Goal: Information Seeking & Learning: Learn about a topic

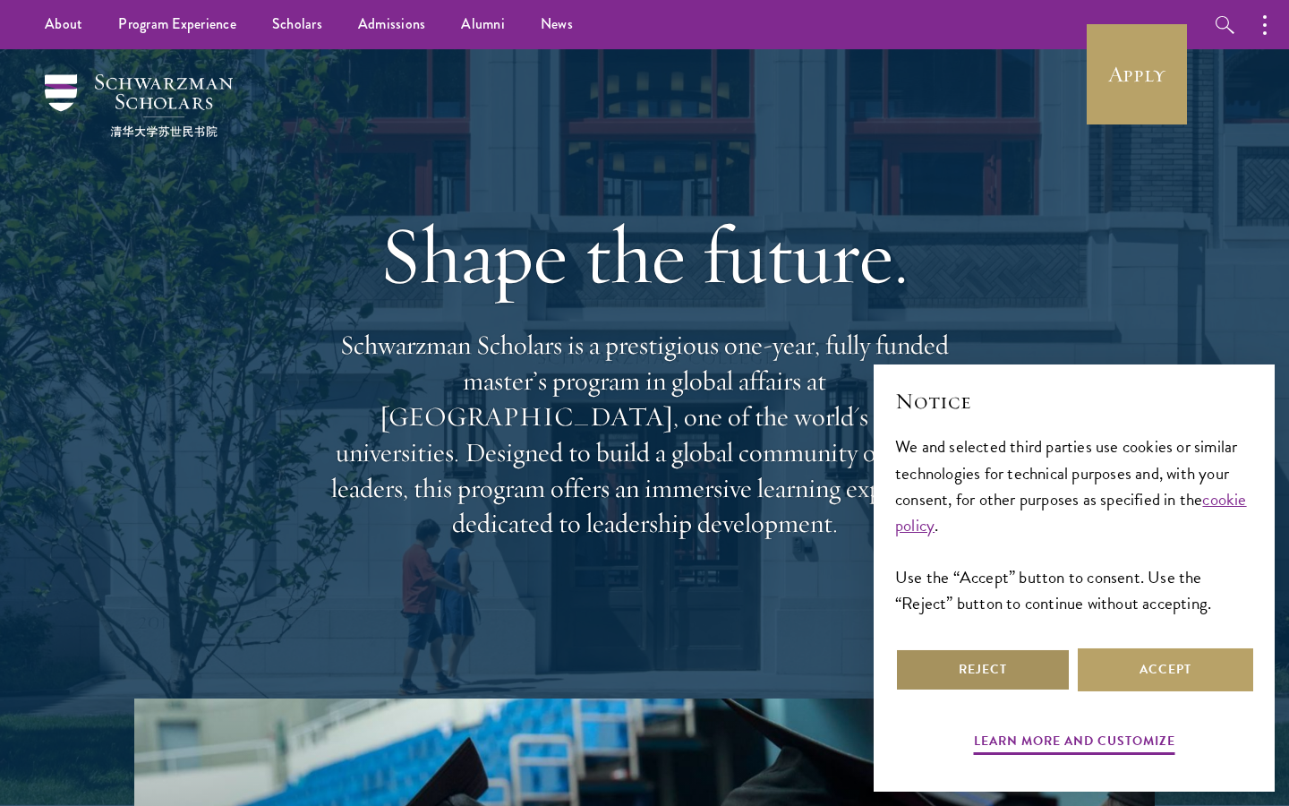
click at [1012, 658] on button "Reject" at bounding box center [983, 669] width 176 height 43
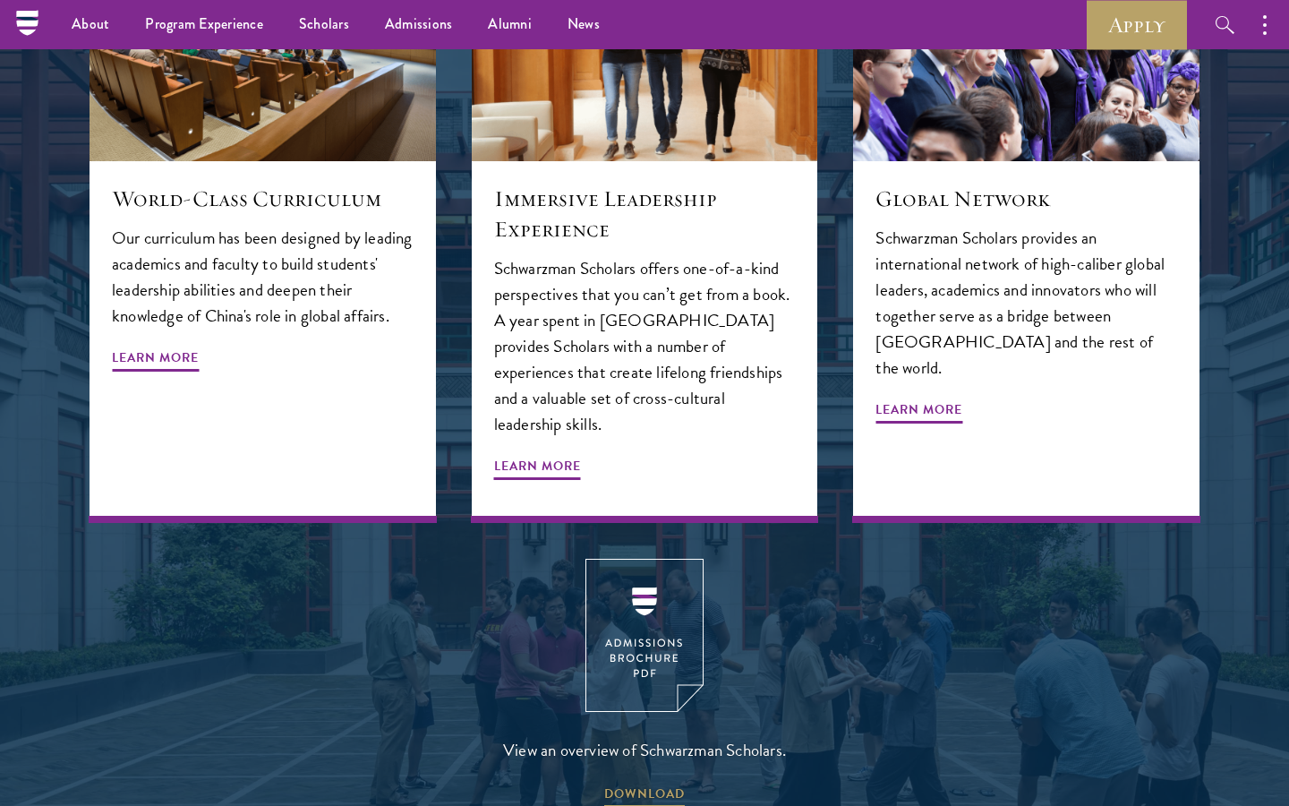
scroll to position [2139, 0]
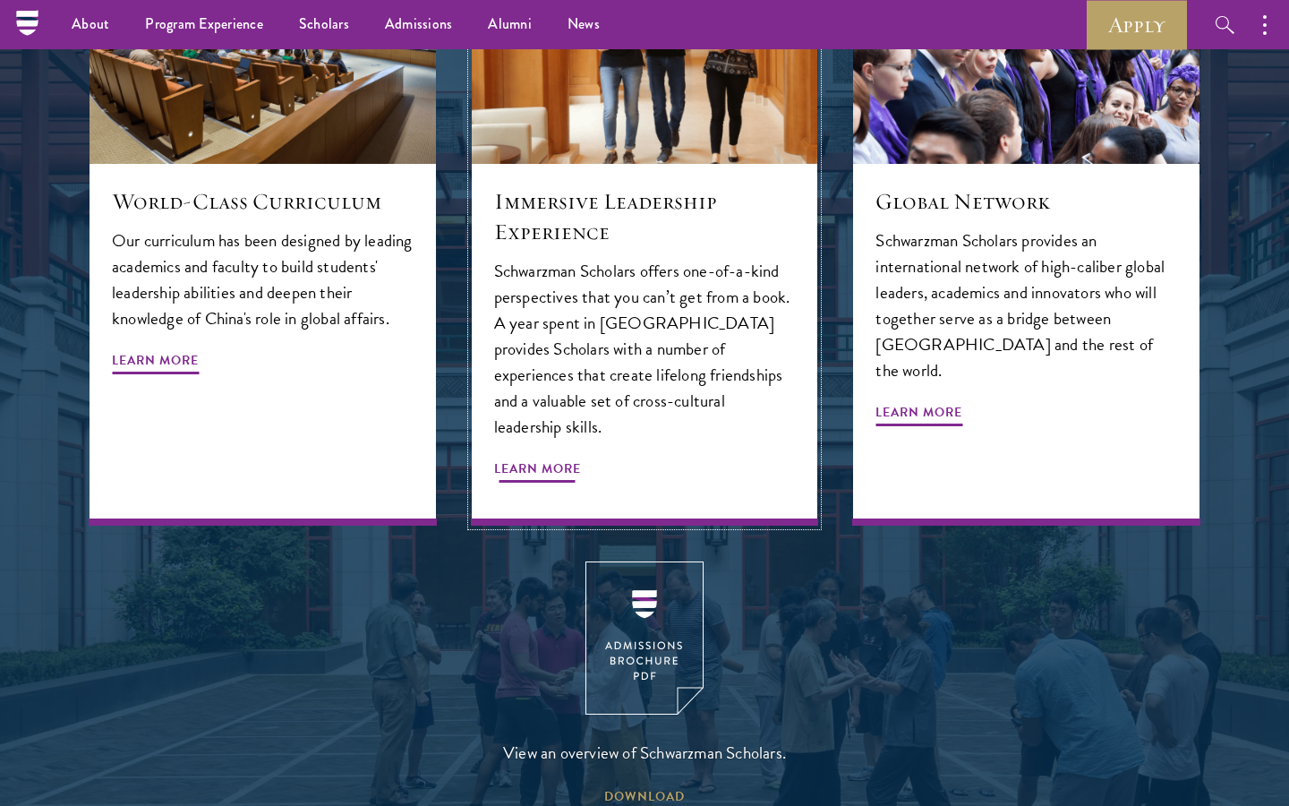
click at [543, 458] on span "Learn More" at bounding box center [537, 472] width 87 height 28
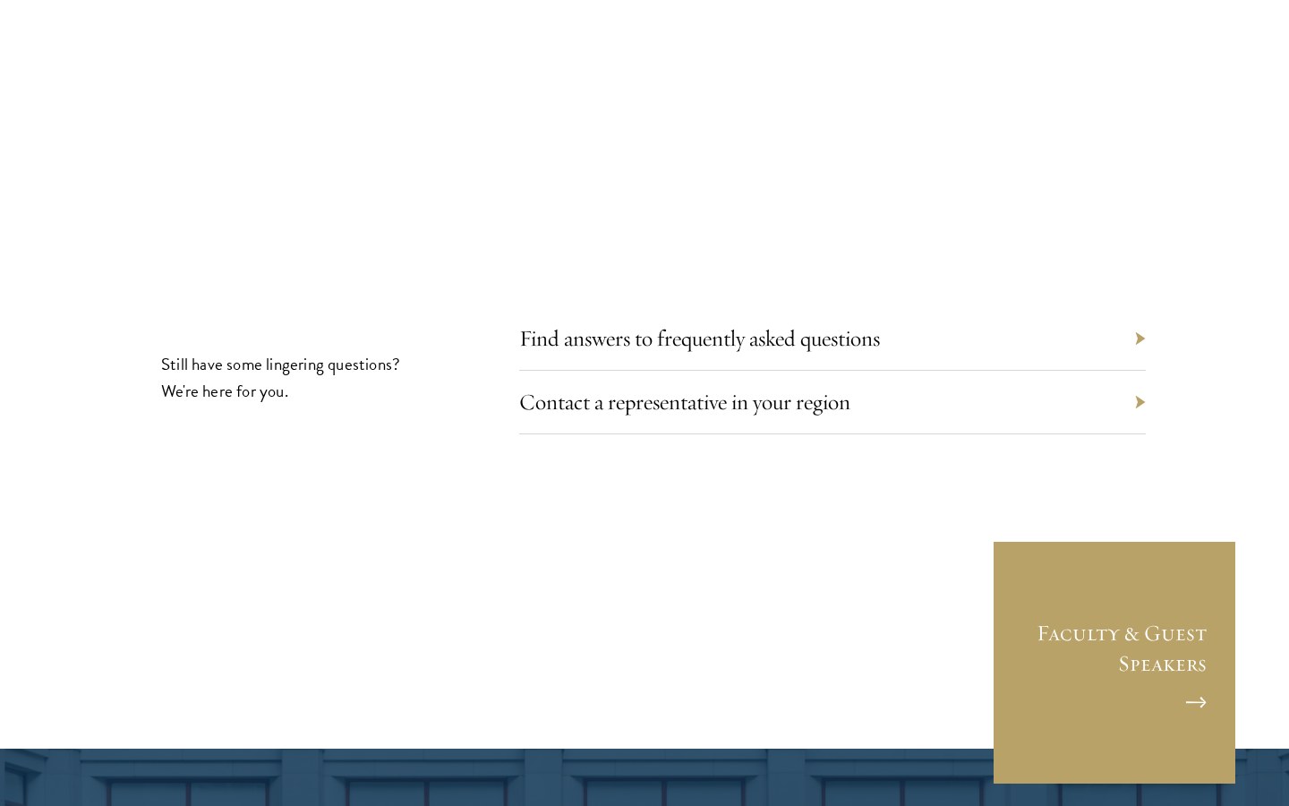
scroll to position [5791, 0]
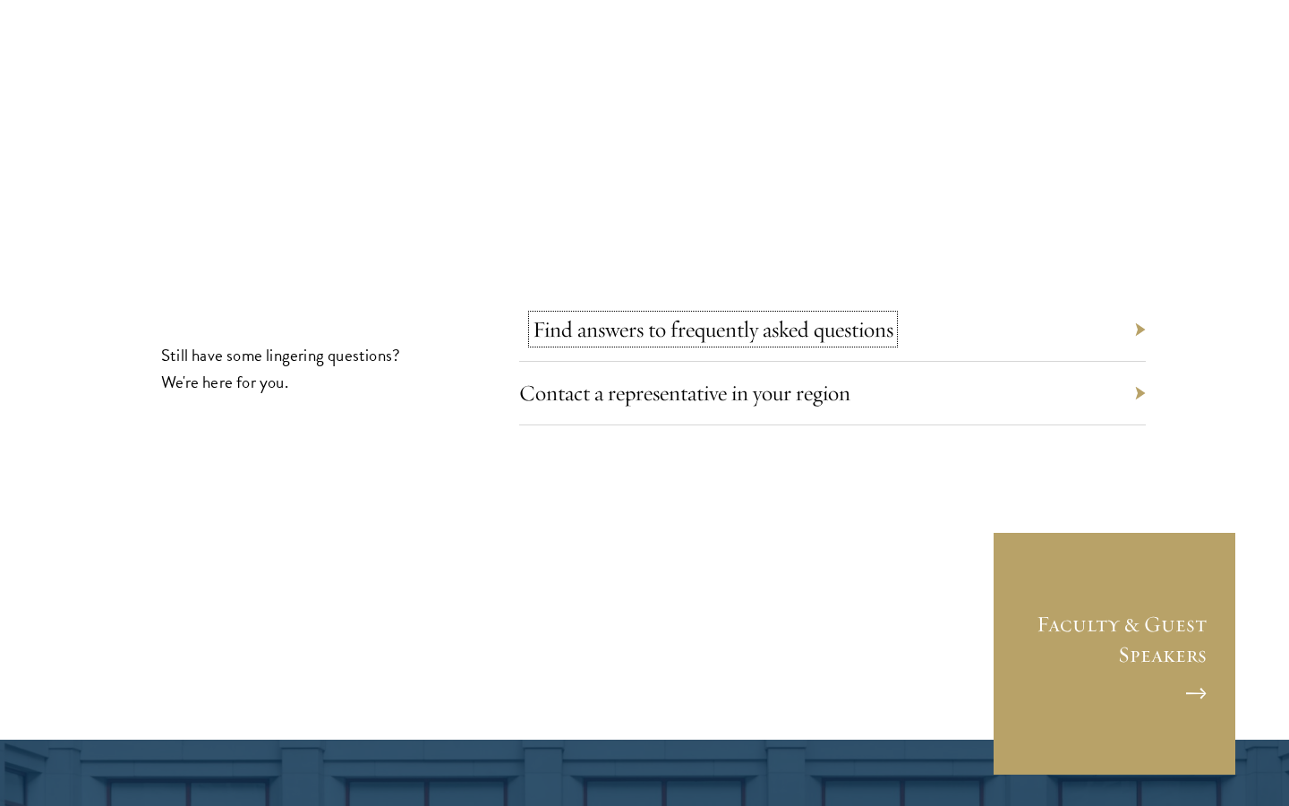
click at [587, 315] on link "Find answers to frequently asked questions" at bounding box center [713, 329] width 361 height 28
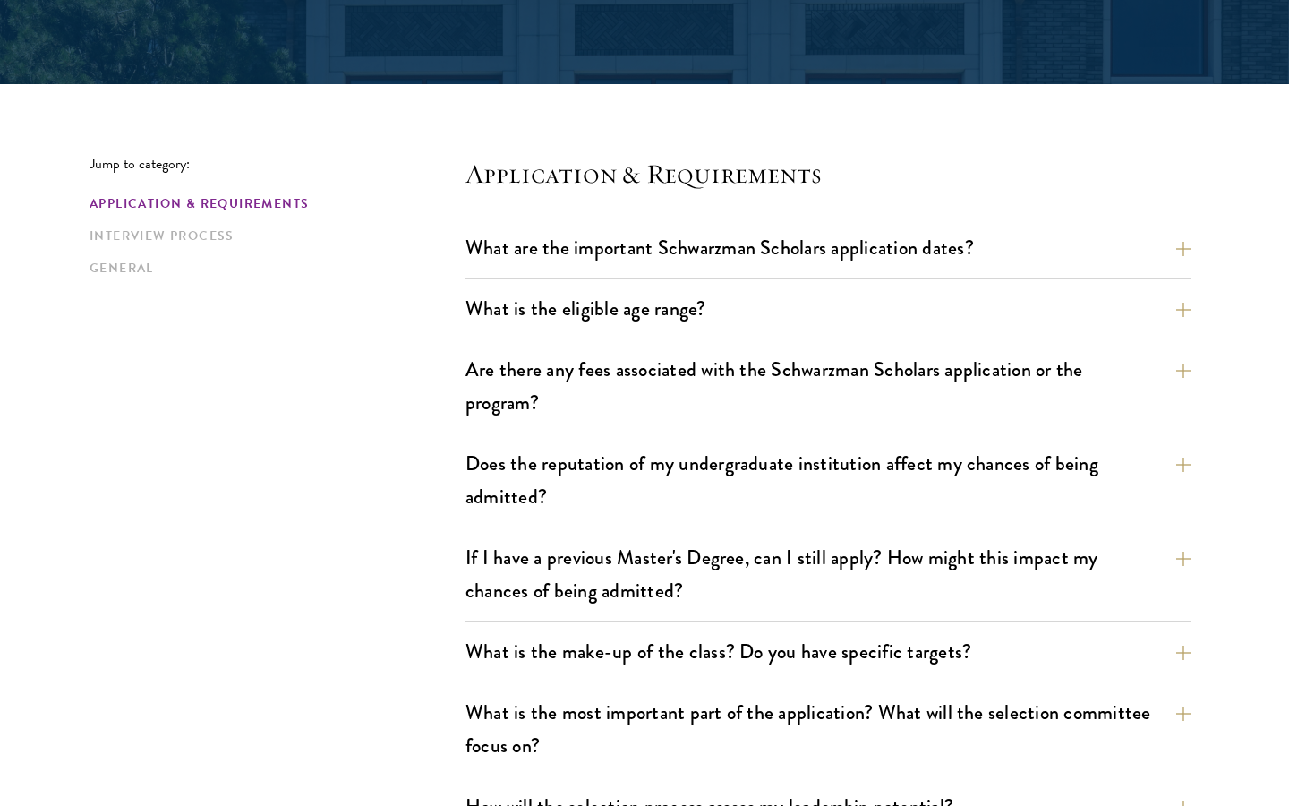
scroll to position [399, 0]
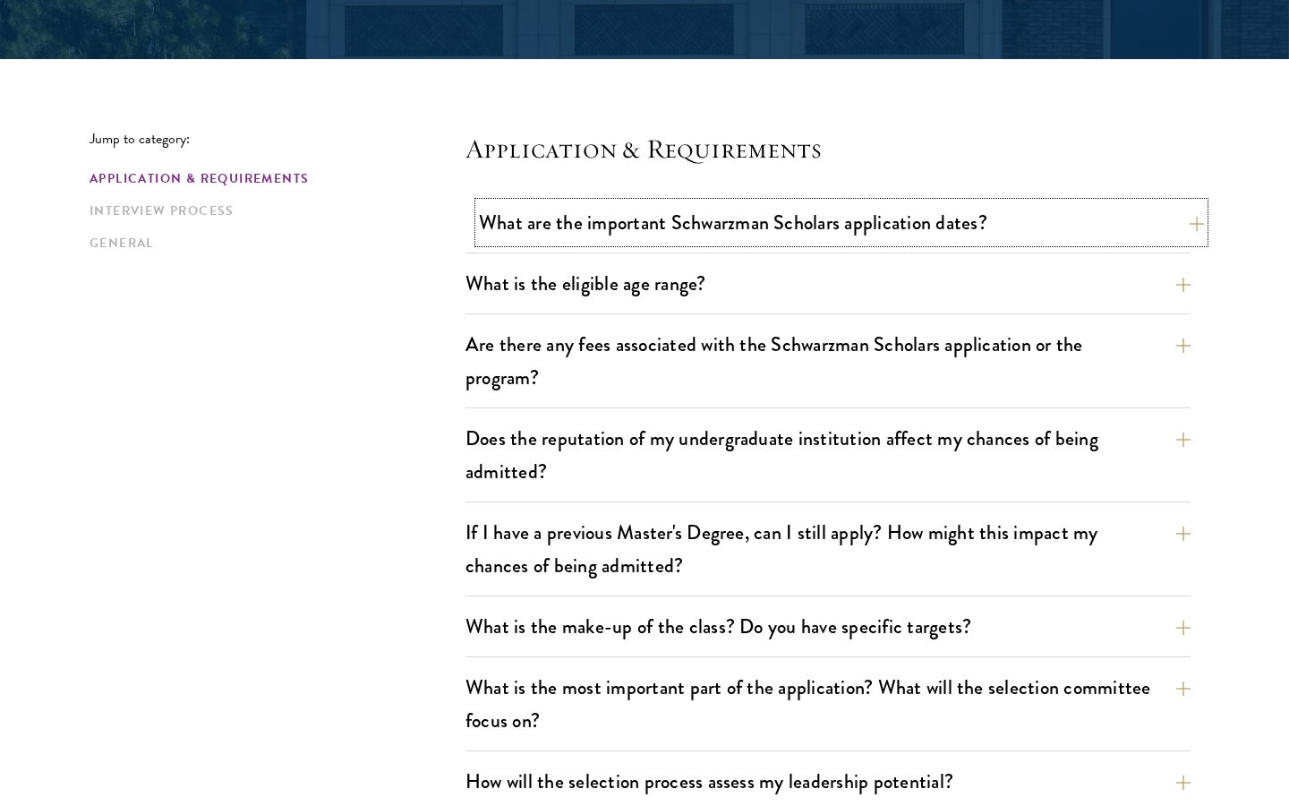
click at [597, 242] on button "What are the important Schwarzman Scholars application dates?" at bounding box center [841, 222] width 725 height 40
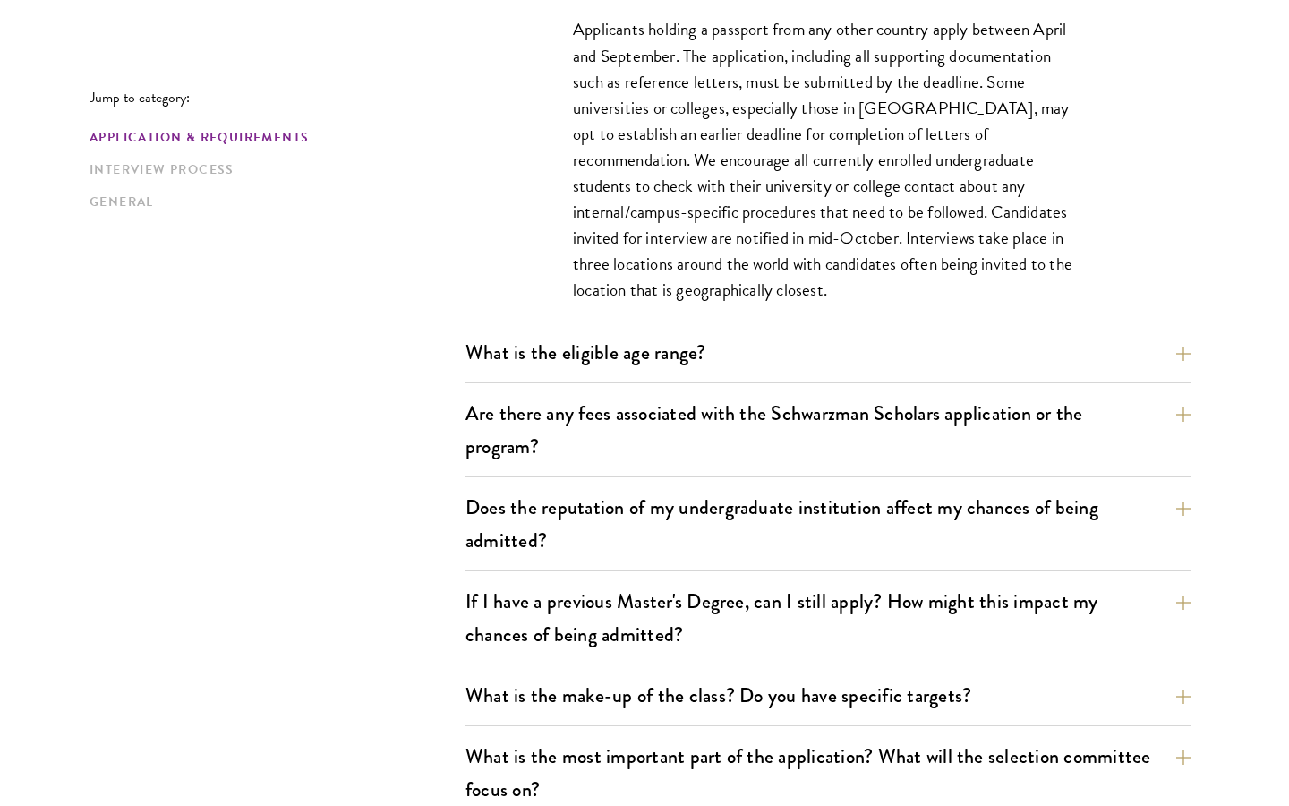
scroll to position [886, 0]
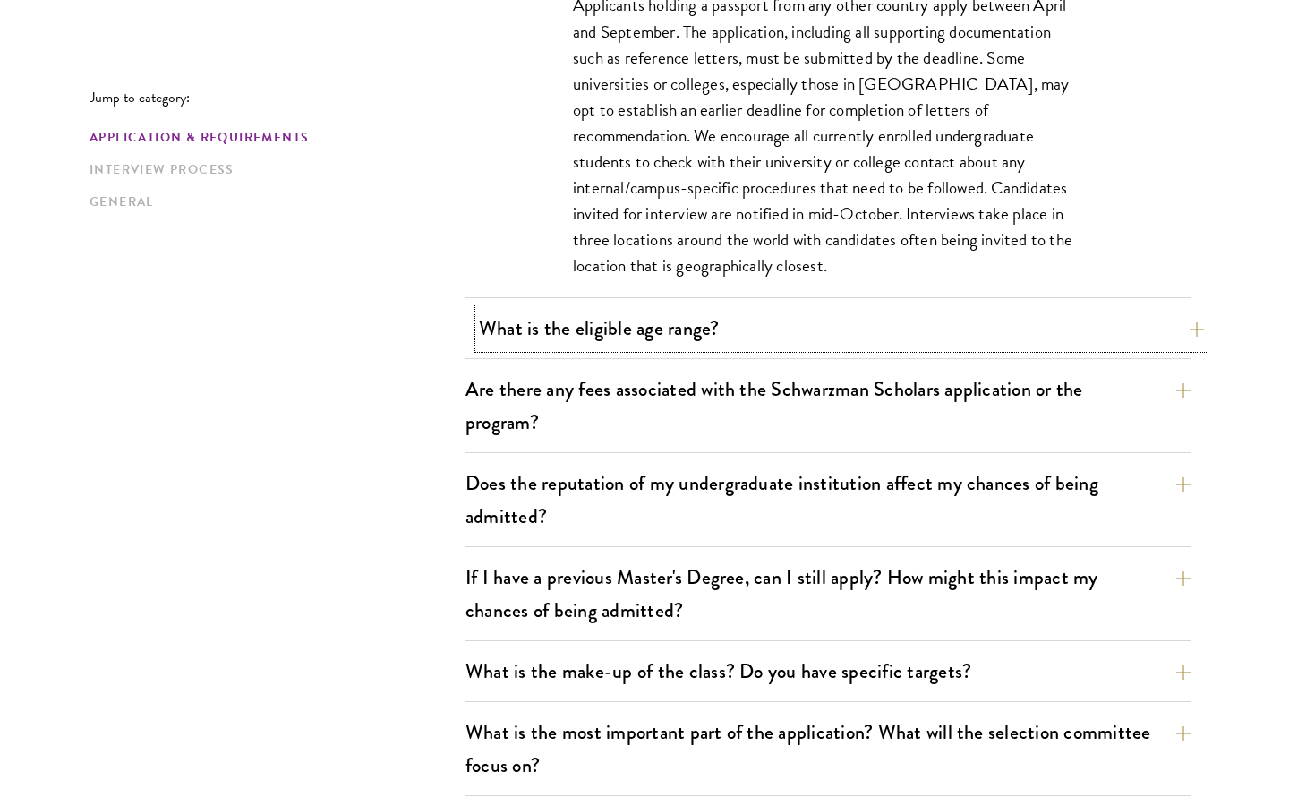
click at [606, 313] on button "What is the eligible age range?" at bounding box center [841, 328] width 725 height 40
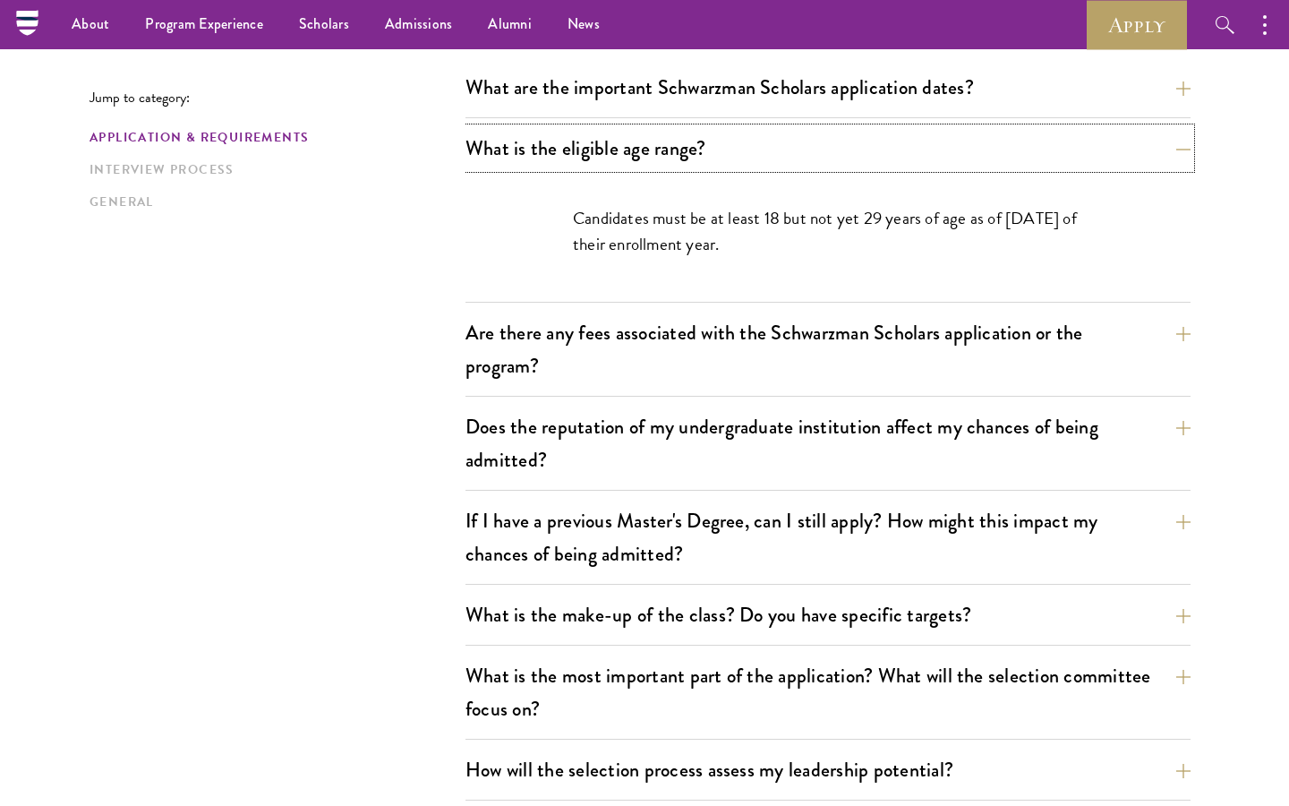
scroll to position [524, 0]
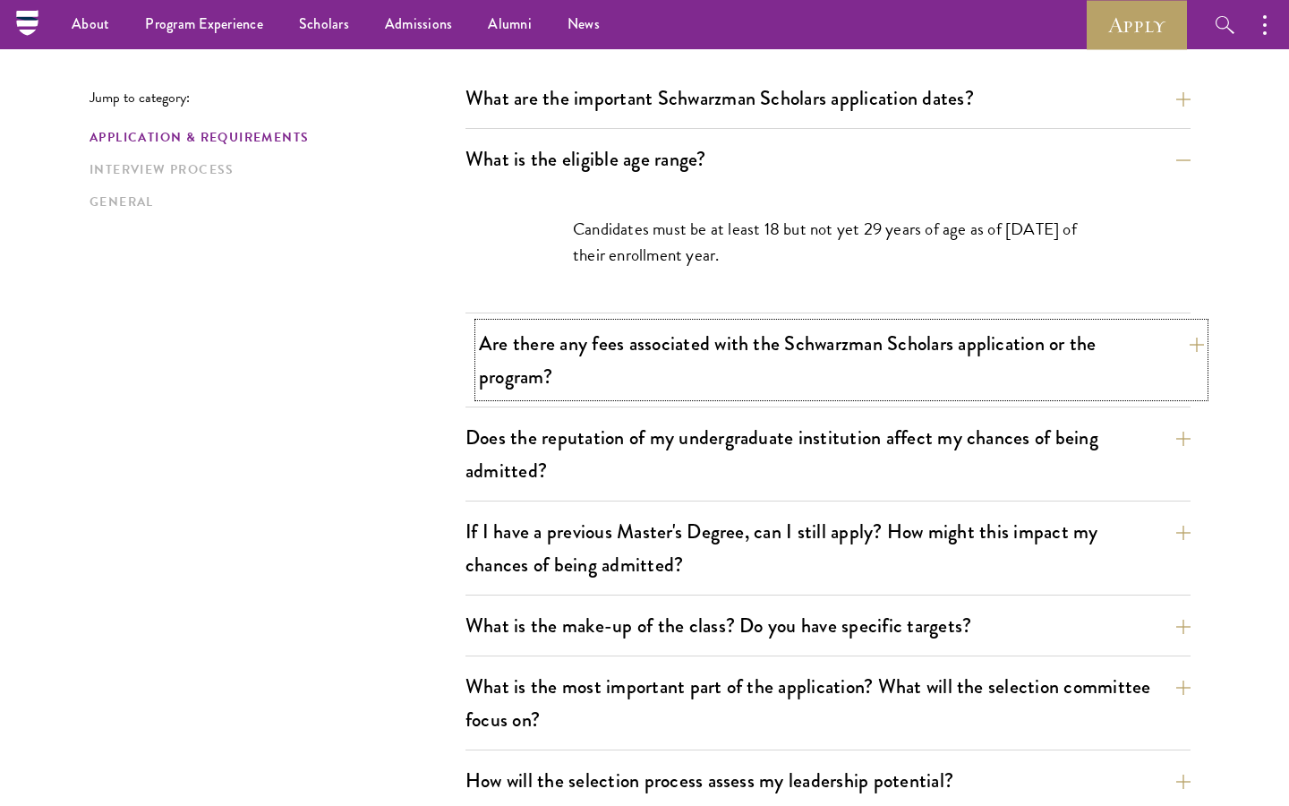
click at [635, 349] on button "Are there any fees associated with the Schwarzman Scholars application or the p…" at bounding box center [841, 359] width 725 height 73
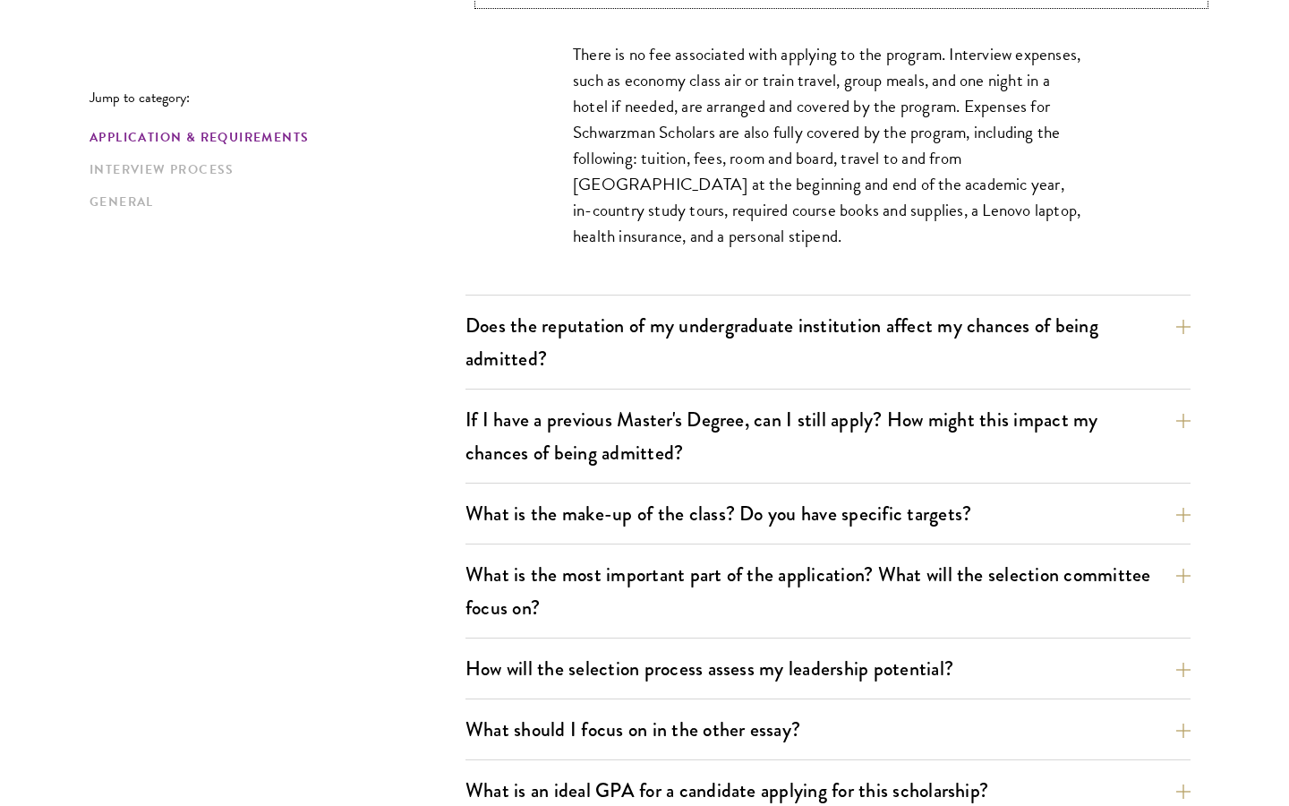
scroll to position [793, 0]
click at [715, 347] on button "Does the reputation of my undergraduate institution affect my chances of being …" at bounding box center [841, 340] width 725 height 73
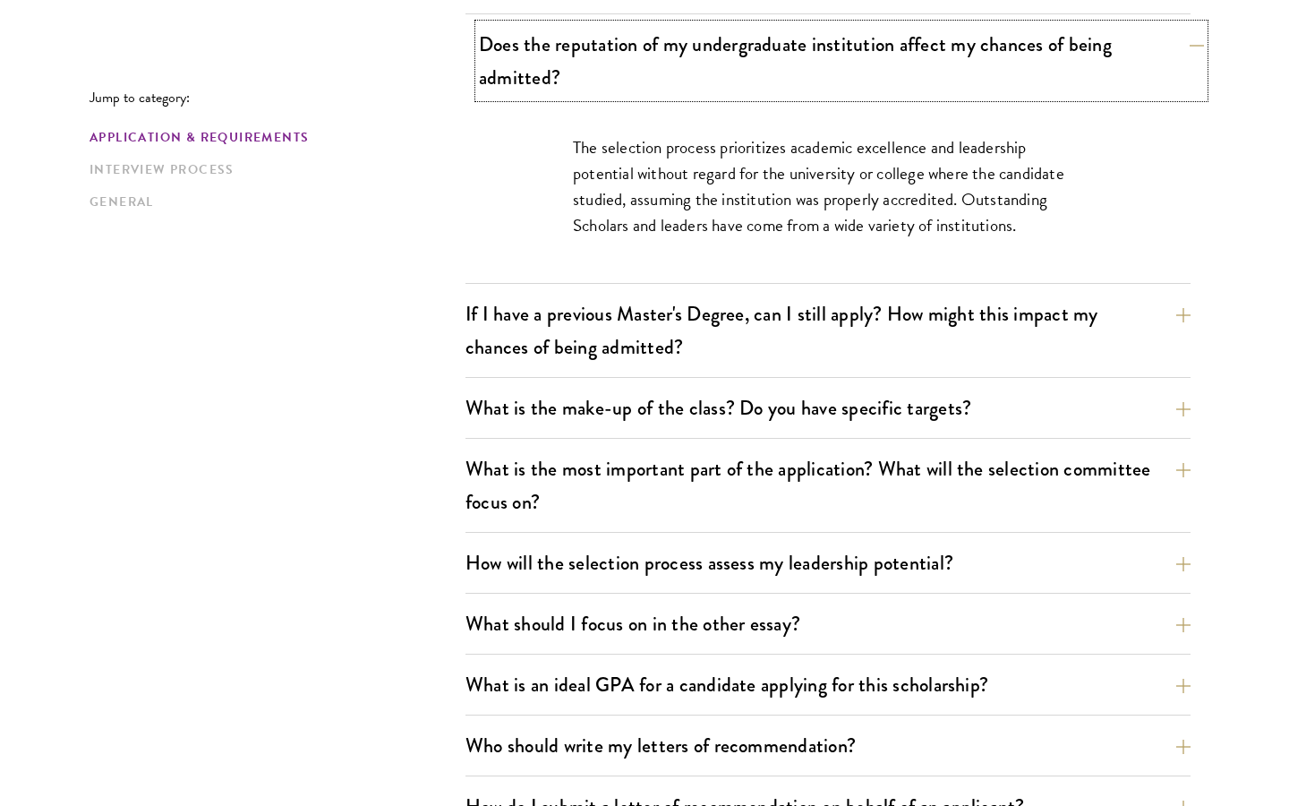
click at [717, 77] on button "Does the reputation of my undergraduate institution affect my chances of being …" at bounding box center [841, 60] width 725 height 73
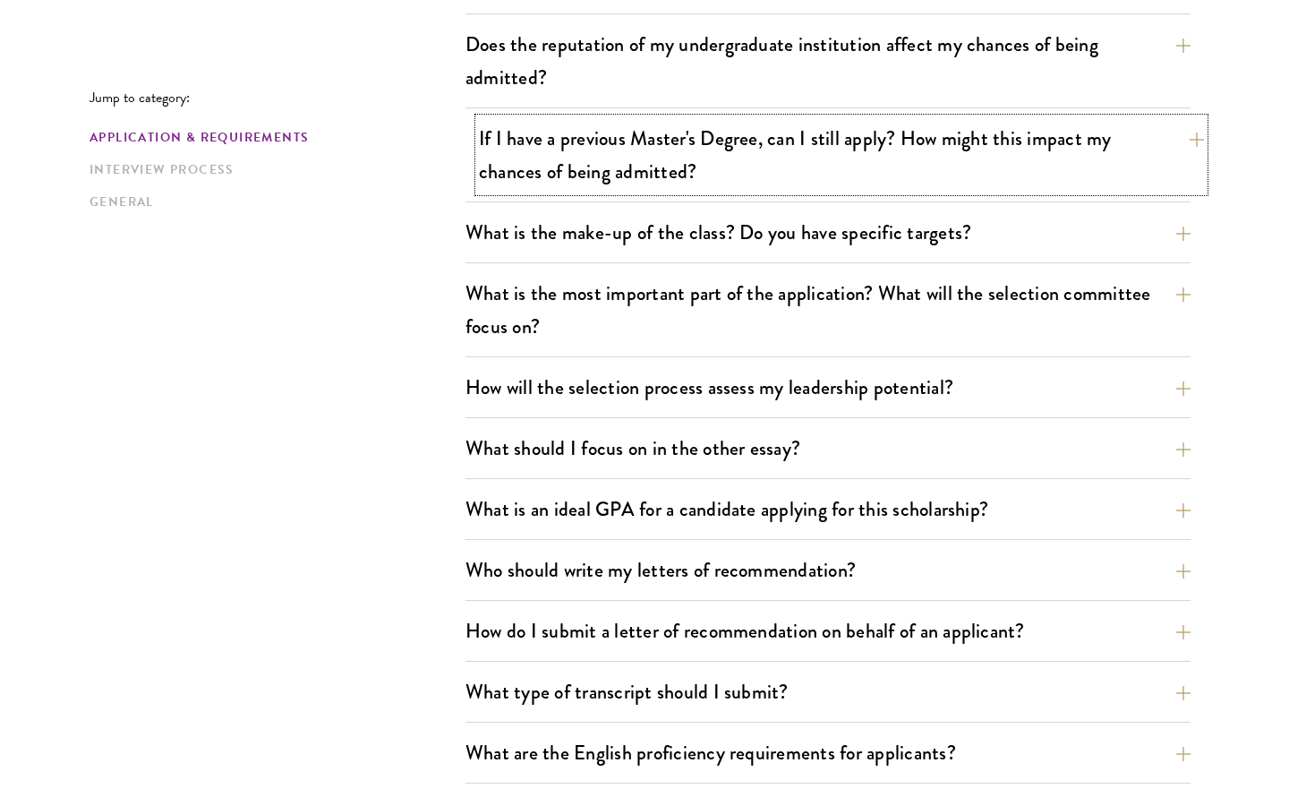
click at [728, 152] on button "If I have a previous Master's Degree, can I still apply? How might this impact …" at bounding box center [841, 154] width 725 height 73
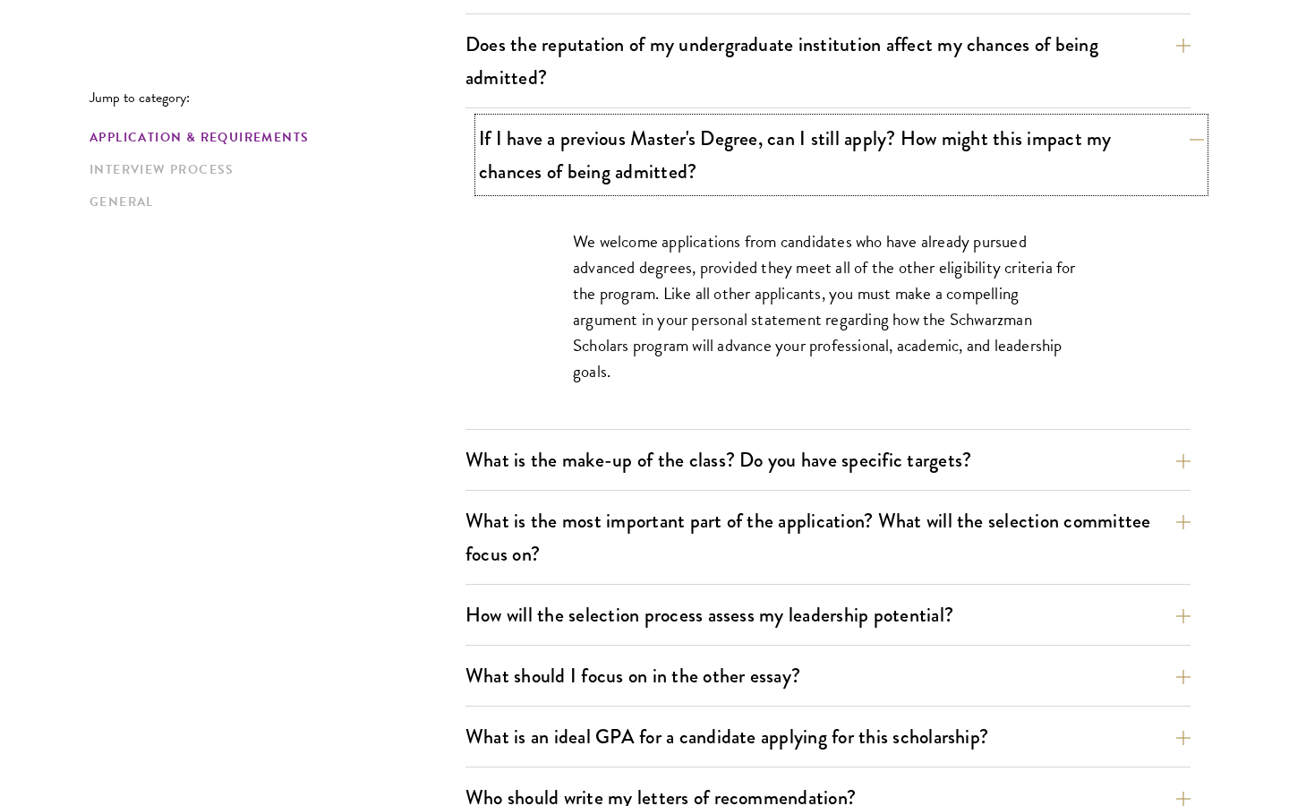
click at [728, 152] on button "If I have a previous Master's Degree, can I still apply? How might this impact …" at bounding box center [841, 154] width 725 height 73
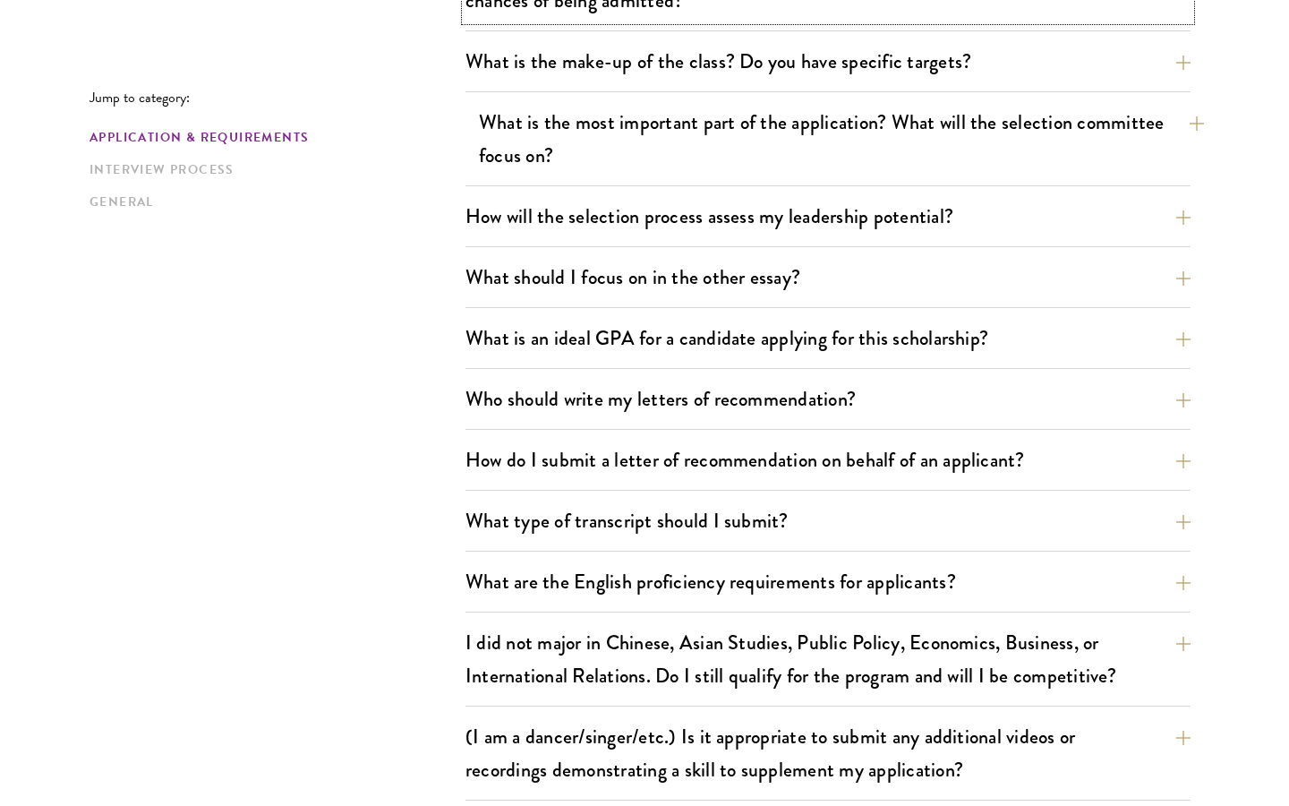
scroll to position [966, 0]
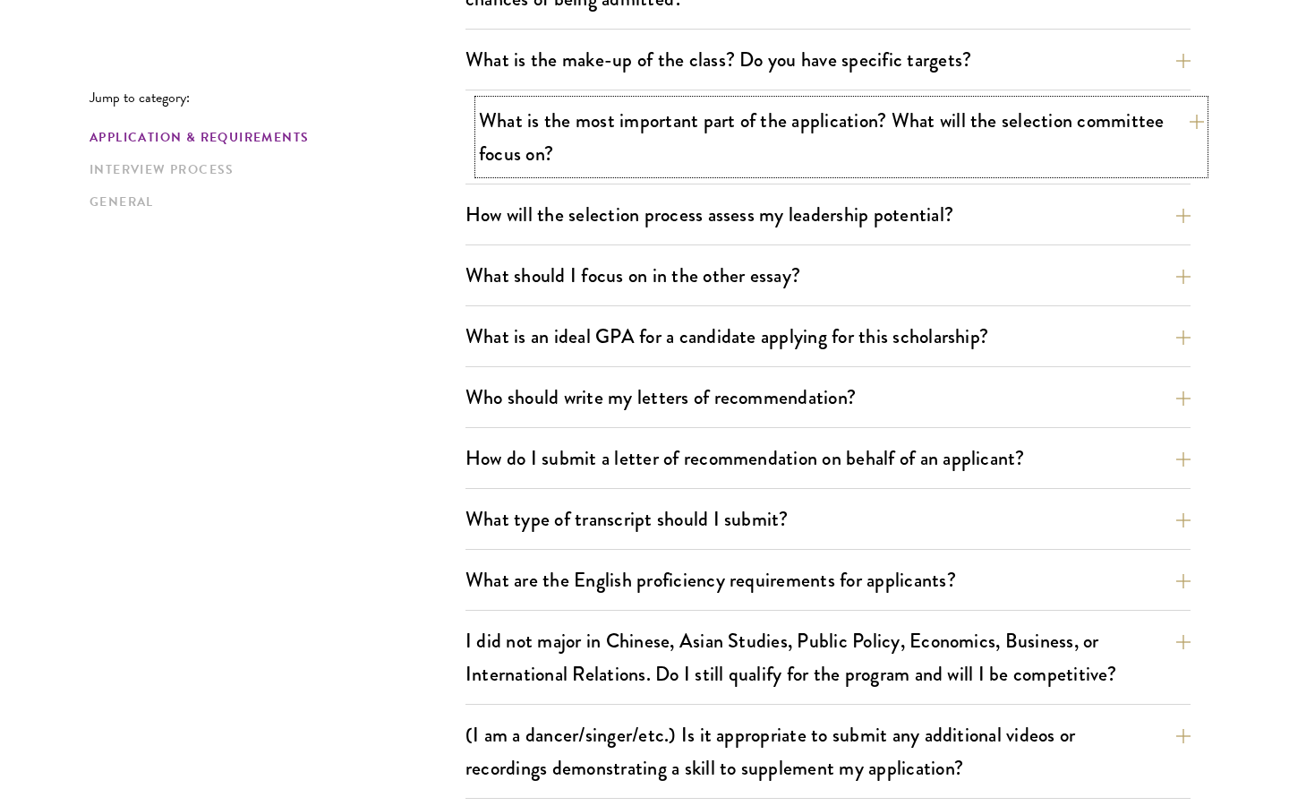
click at [716, 142] on button "What is the most important part of the application? What will the selection com…" at bounding box center [841, 136] width 725 height 73
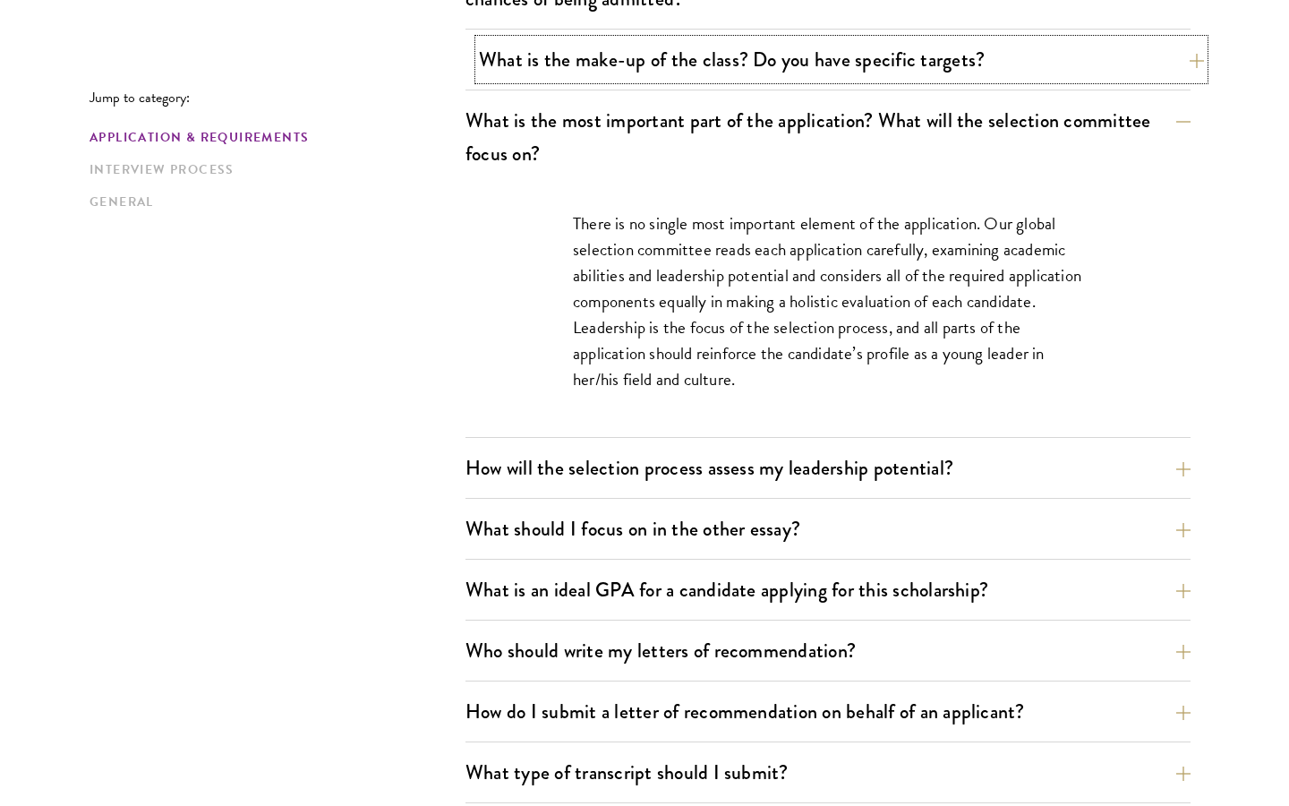
click at [656, 47] on button "What is the make-up of the class? Do you have specific targets?" at bounding box center [841, 59] width 725 height 40
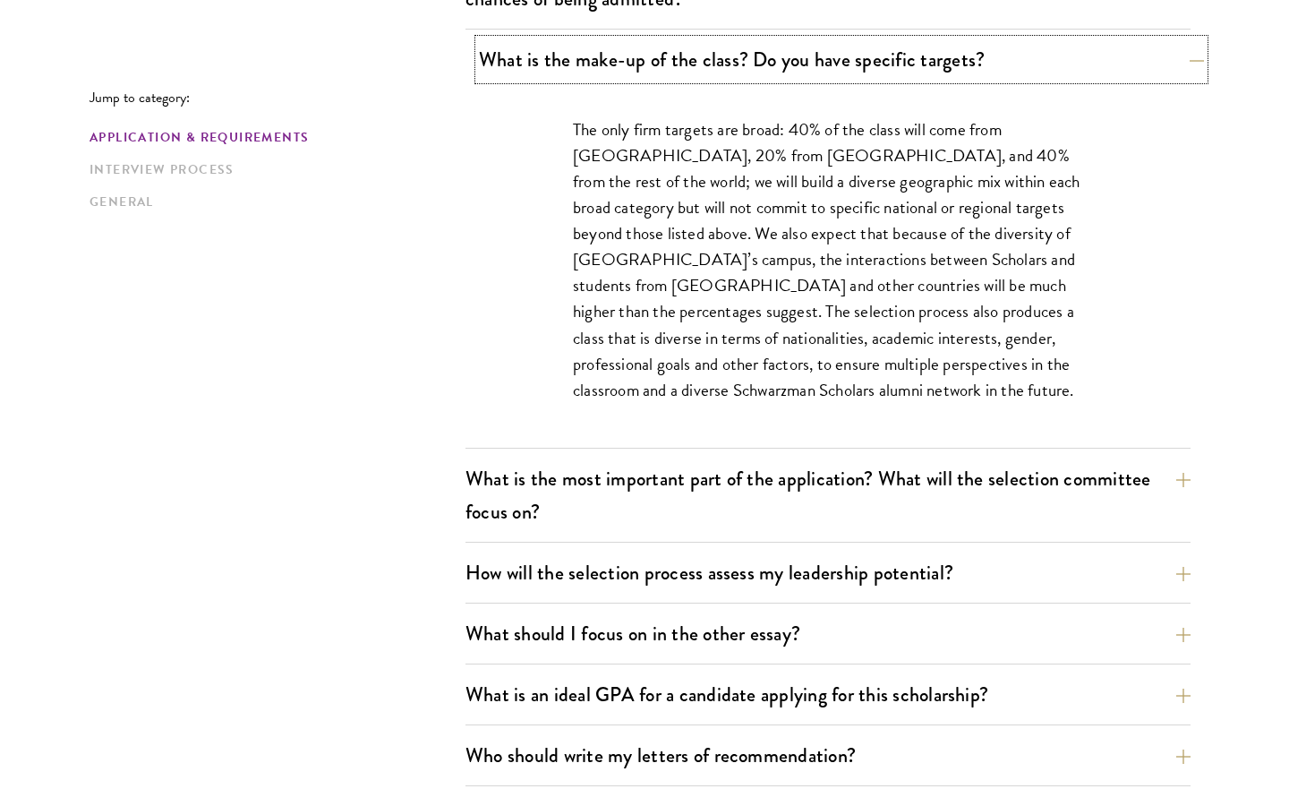
click at [679, 51] on button "What is the make-up of the class? Do you have specific targets?" at bounding box center [841, 59] width 725 height 40
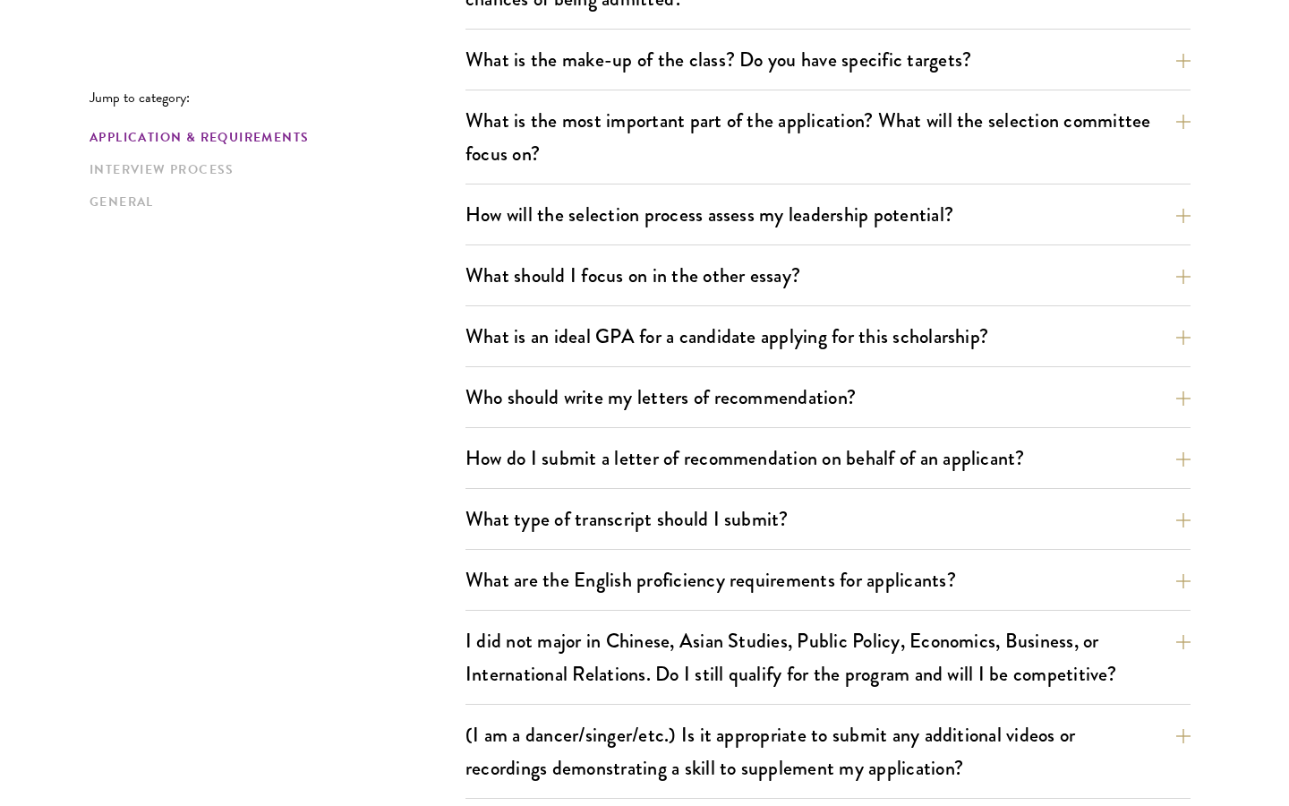
click at [627, 236] on div "How will the selection process assess my leadership potential? The Schwarzman S…" at bounding box center [828, 219] width 725 height 51
click at [629, 220] on button "How will the selection process assess my leadership potential?" at bounding box center [841, 214] width 725 height 40
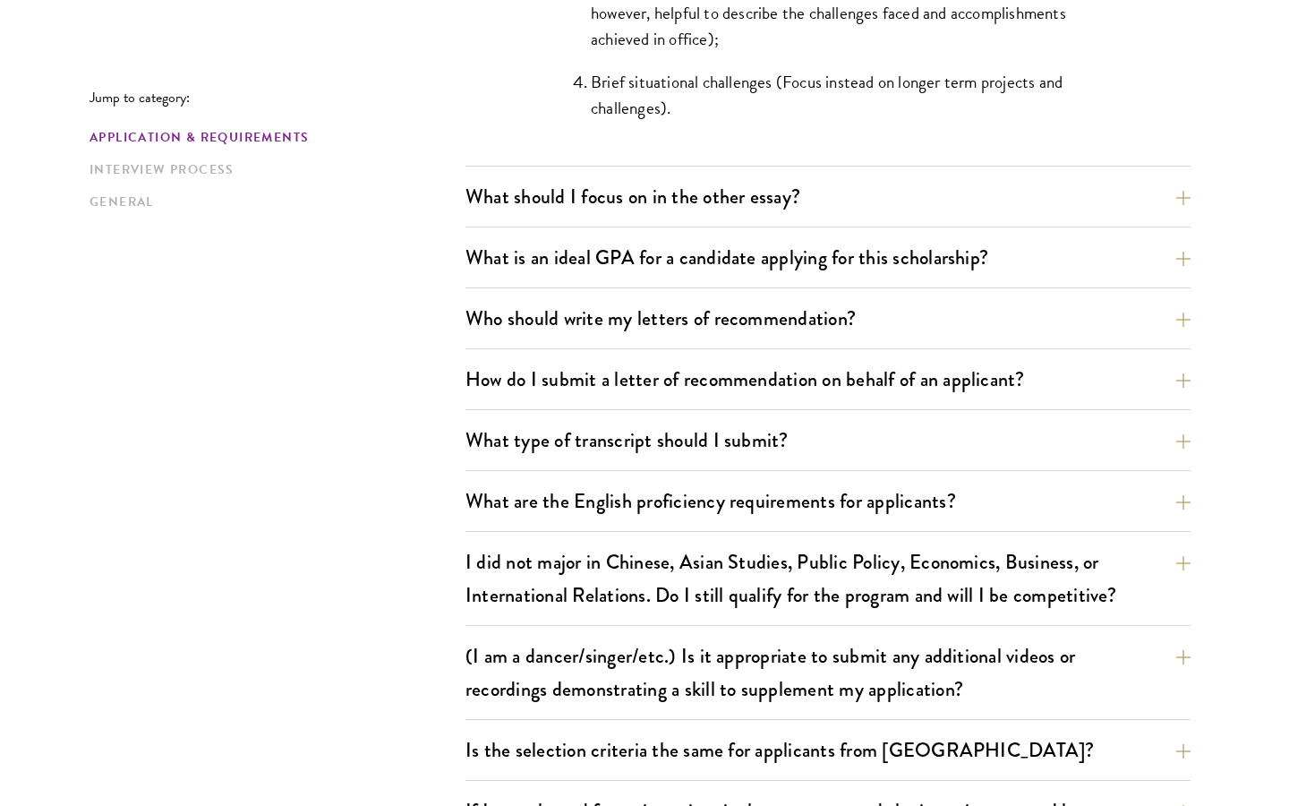
scroll to position [1991, 0]
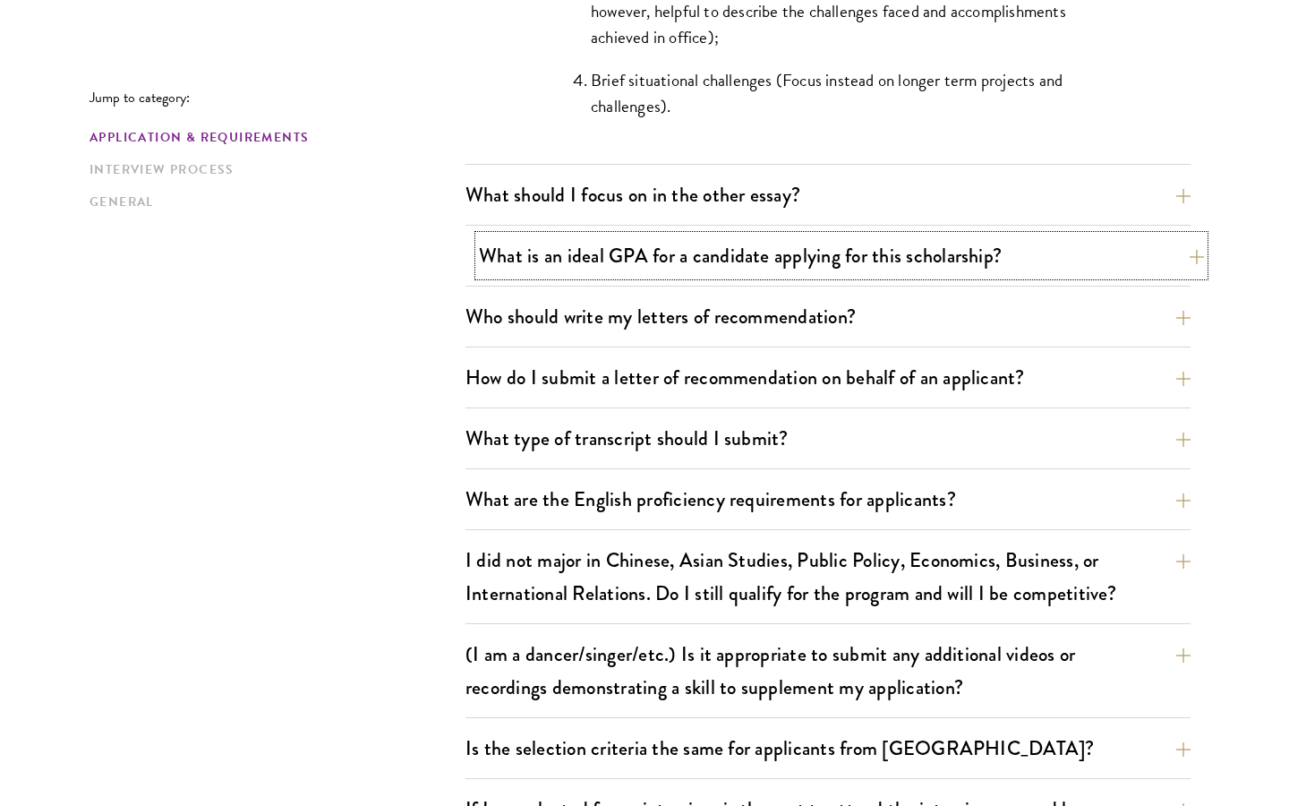
click at [642, 235] on button "What is an ideal GPA for a candidate applying for this scholarship?" at bounding box center [841, 255] width 725 height 40
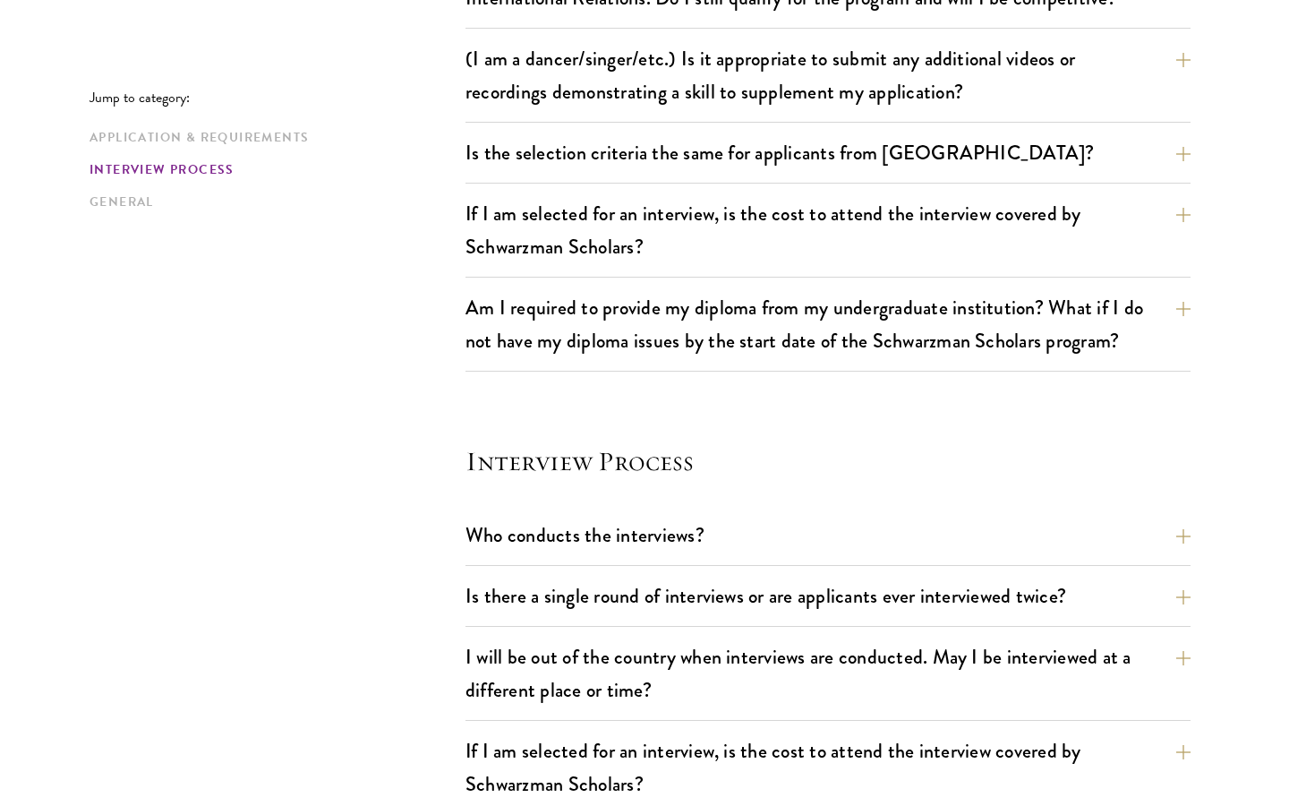
scroll to position [1953, 0]
